Goal: Find specific page/section: Find specific page/section

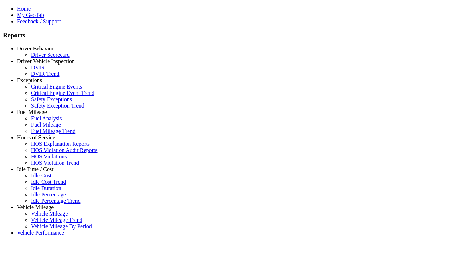
click at [41, 140] on link "Hours of Service" at bounding box center [36, 137] width 38 height 6
click at [46, 147] on link "HOS Explanation Reports" at bounding box center [60, 144] width 59 height 6
type input "**********"
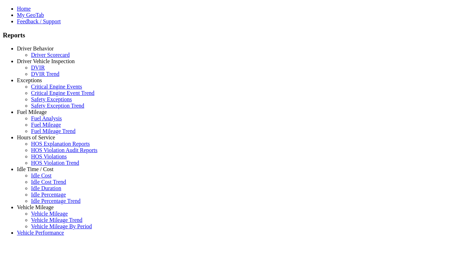
type input "*********"
